Goal: Task Accomplishment & Management: Use online tool/utility

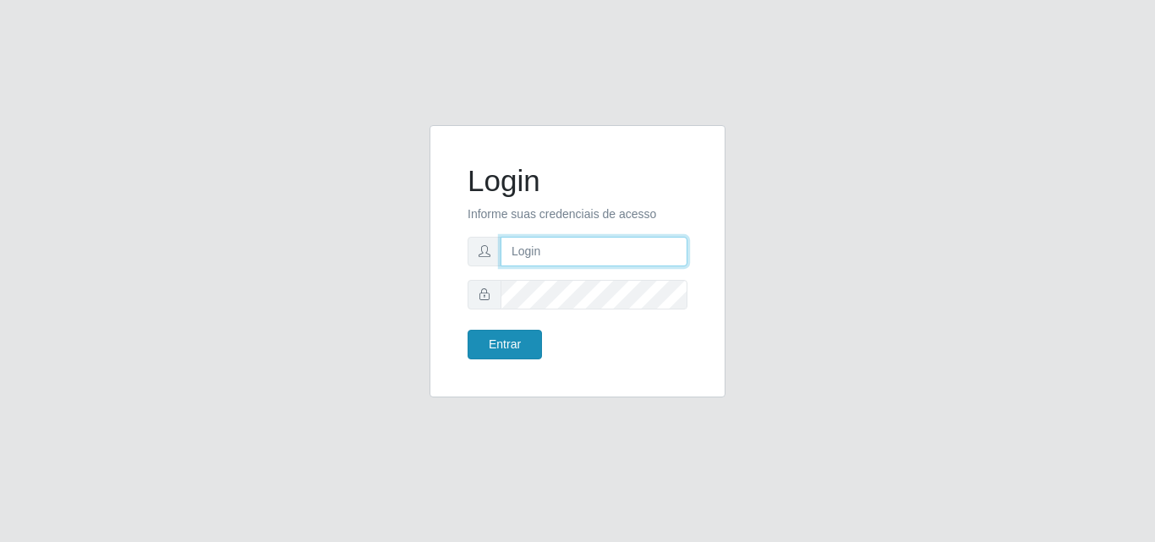
type input "[EMAIL_ADDRESS][DOMAIN_NAME]"
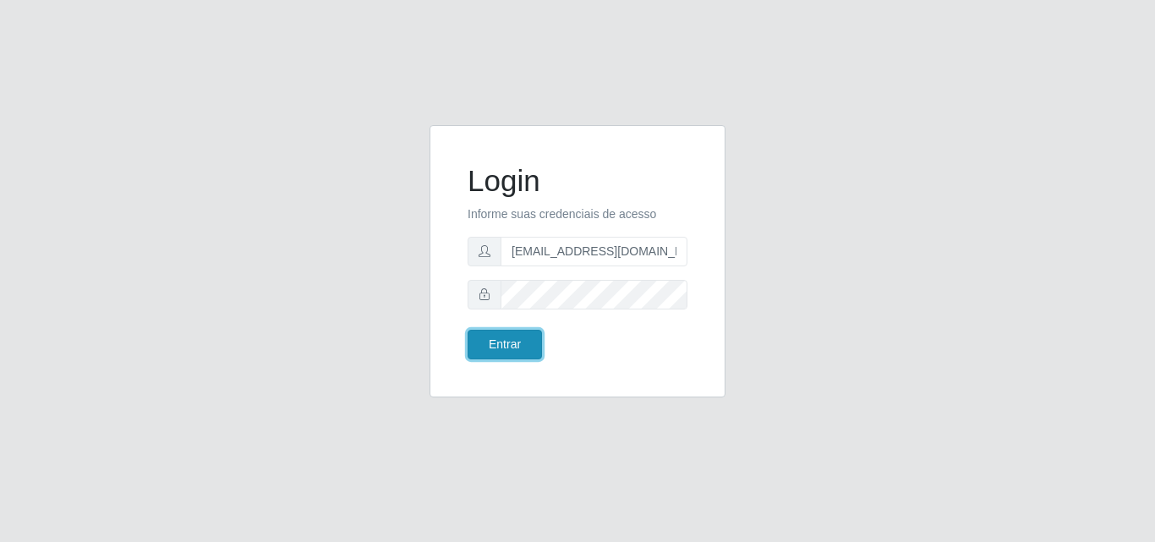
click at [526, 342] on button "Entrar" at bounding box center [505, 345] width 74 height 30
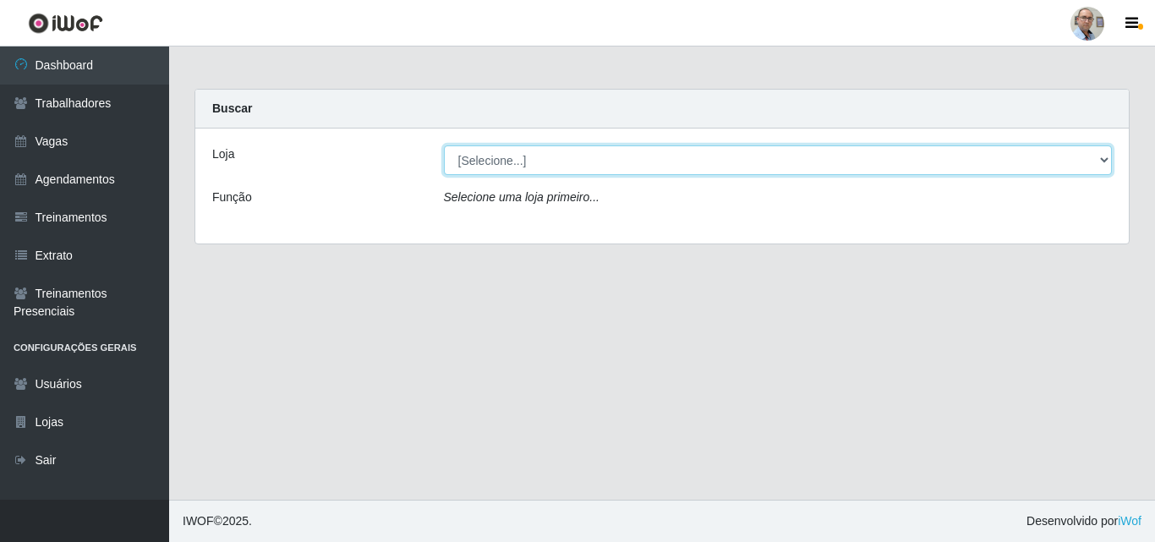
click at [594, 168] on select "[Selecione...] Mar Vermelho - Loja 04" at bounding box center [778, 160] width 669 height 30
select select "251"
click at [444, 145] on select "[Selecione...] Mar Vermelho - Loja 04" at bounding box center [778, 160] width 669 height 30
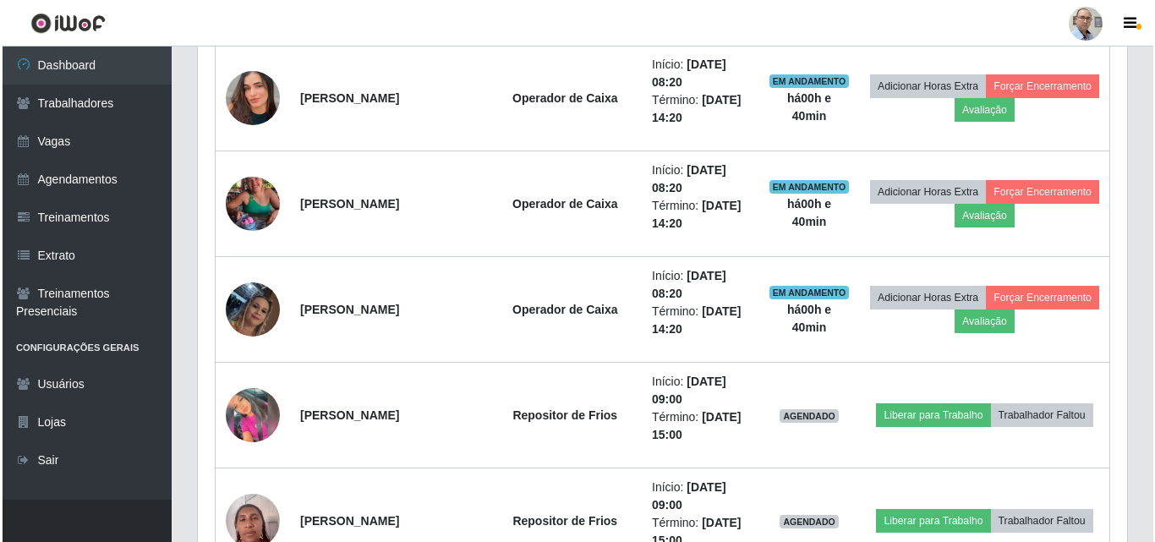
scroll to position [1438, 0]
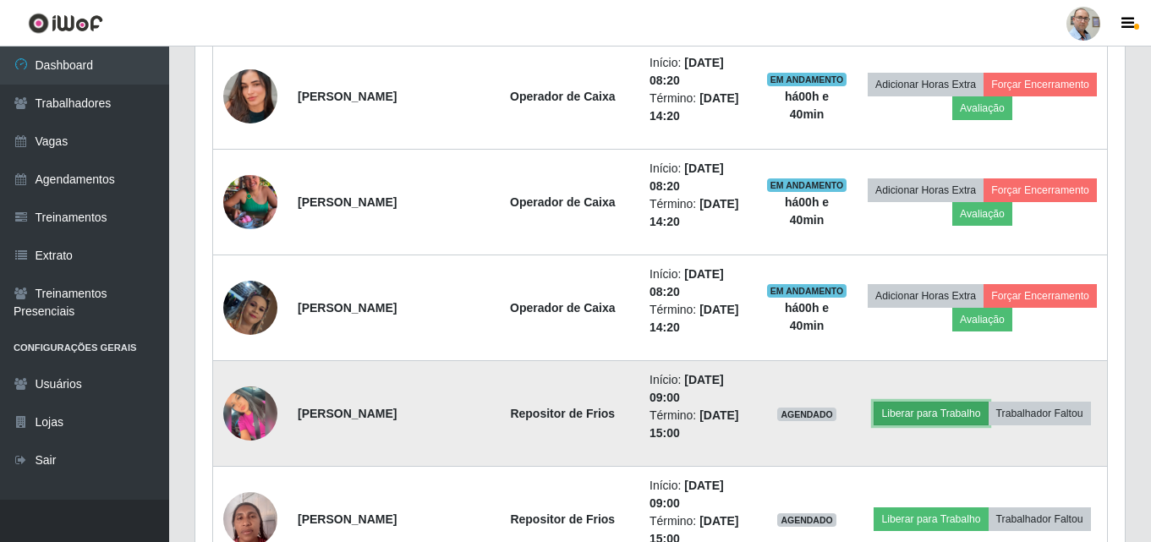
click at [912, 411] on button "Liberar para Trabalho" at bounding box center [931, 414] width 114 height 24
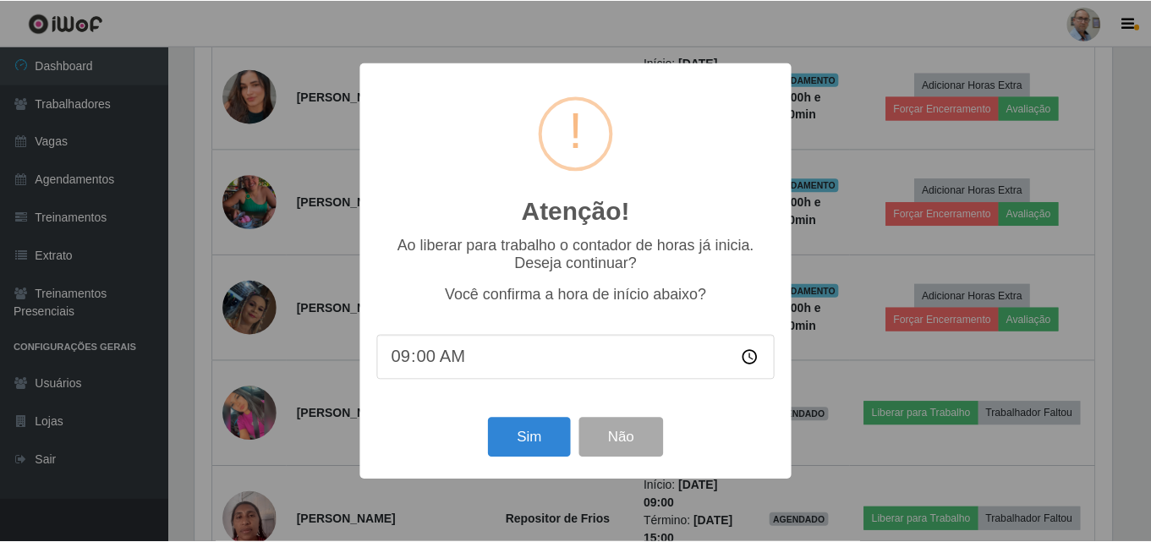
scroll to position [351, 921]
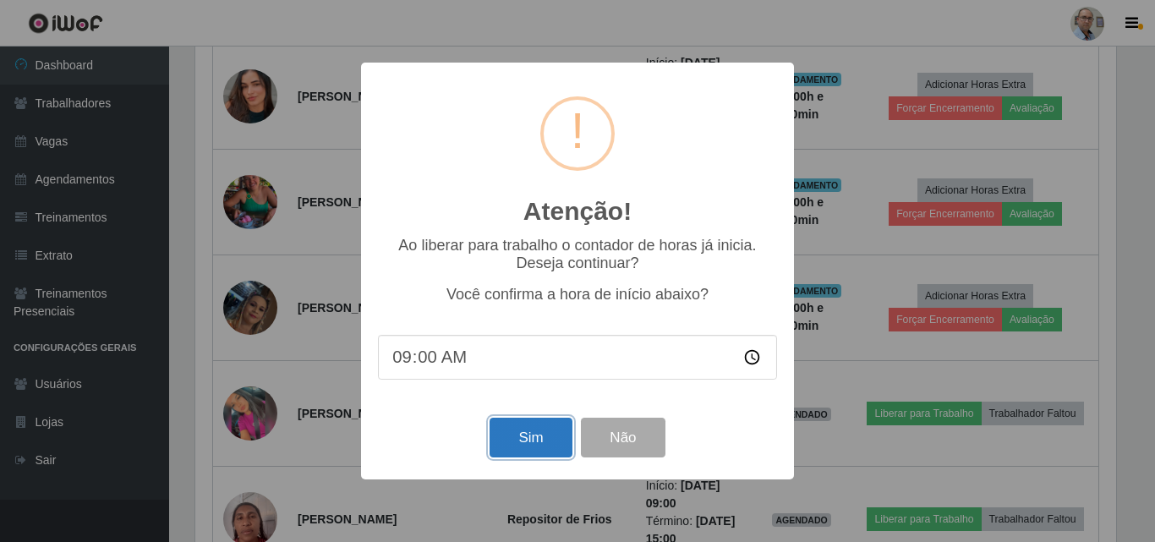
click at [493, 444] on button "Sim" at bounding box center [531, 438] width 82 height 40
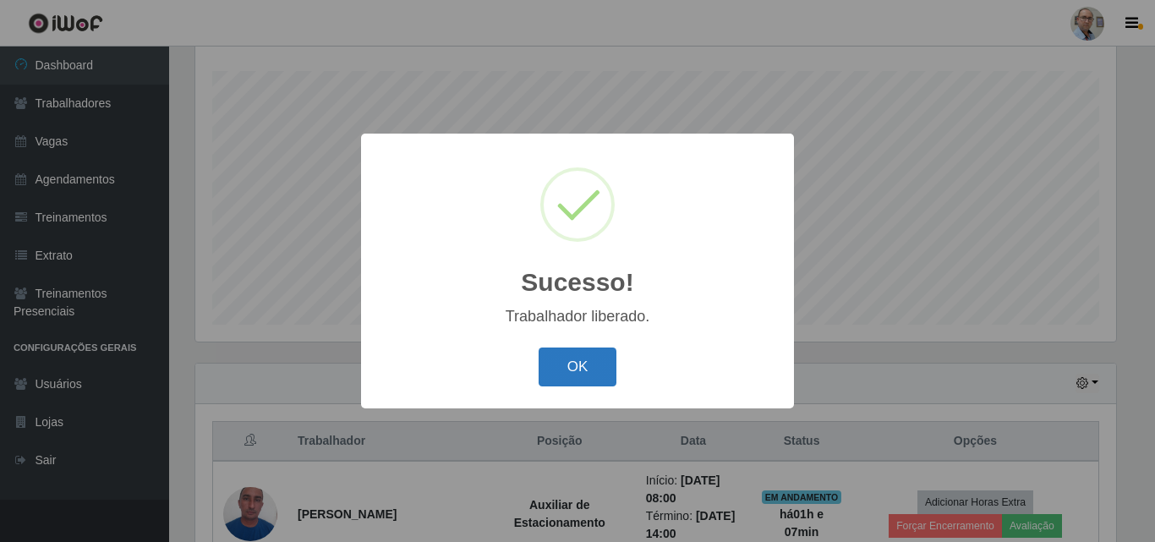
click at [582, 372] on button "OK" at bounding box center [578, 368] width 79 height 40
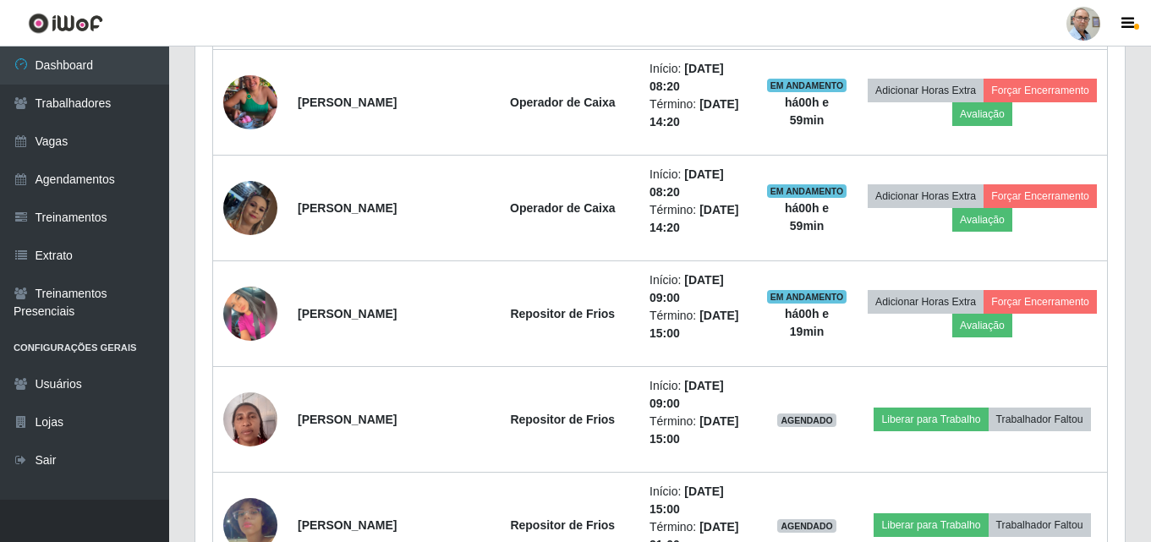
scroll to position [1633, 0]
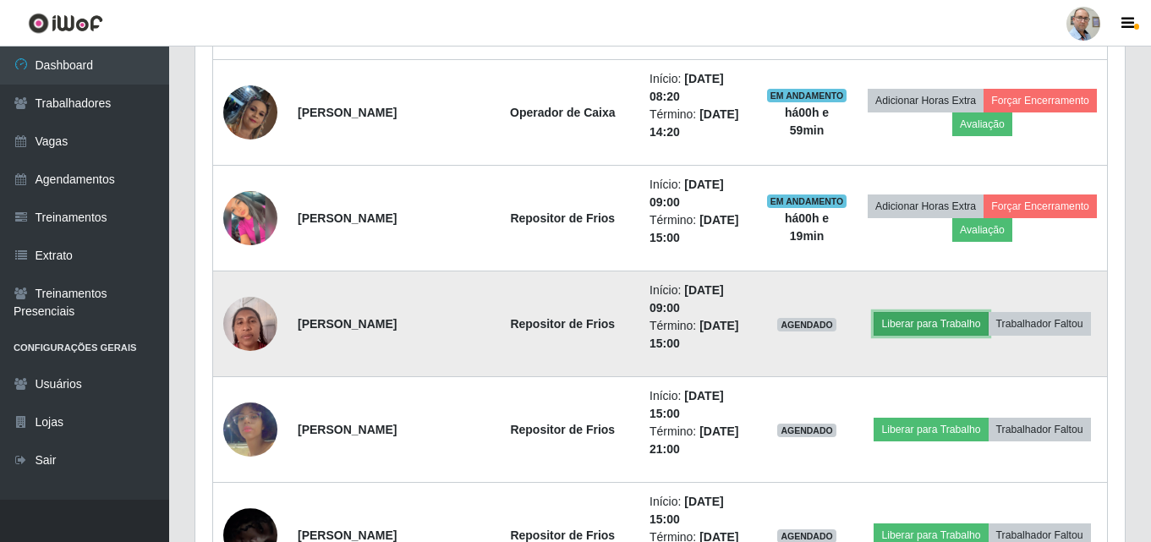
click at [910, 324] on button "Liberar para Trabalho" at bounding box center [931, 324] width 114 height 24
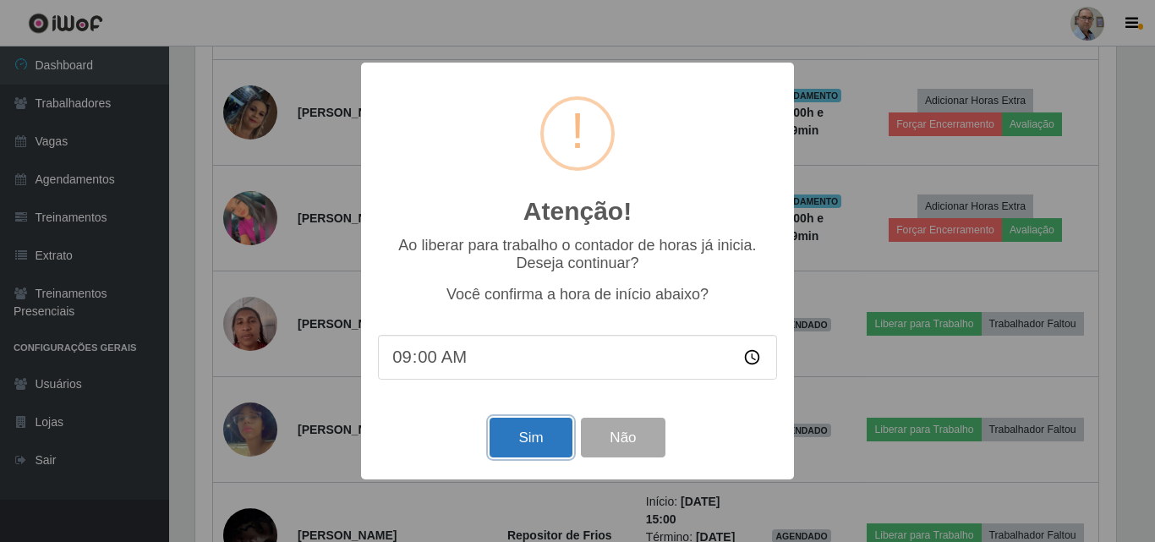
drag, startPoint x: 524, startPoint y: 448, endPoint x: 529, endPoint y: 440, distance: 9.9
click at [529, 440] on button "Sim" at bounding box center [531, 438] width 82 height 40
